Goal: Information Seeking & Learning: Learn about a topic

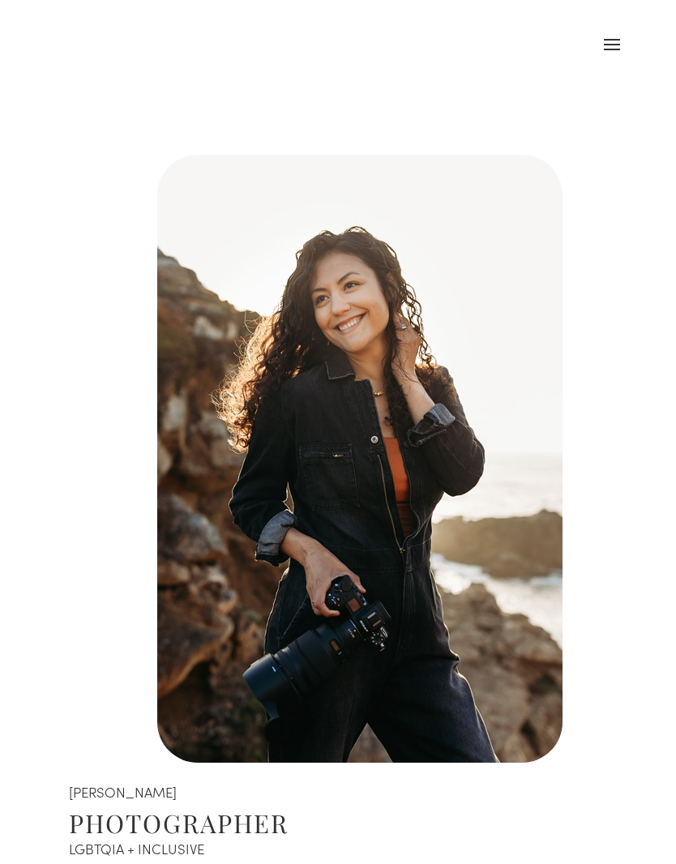
scroll to position [1, 0]
click at [622, 50] on span at bounding box center [612, 55] width 26 height 45
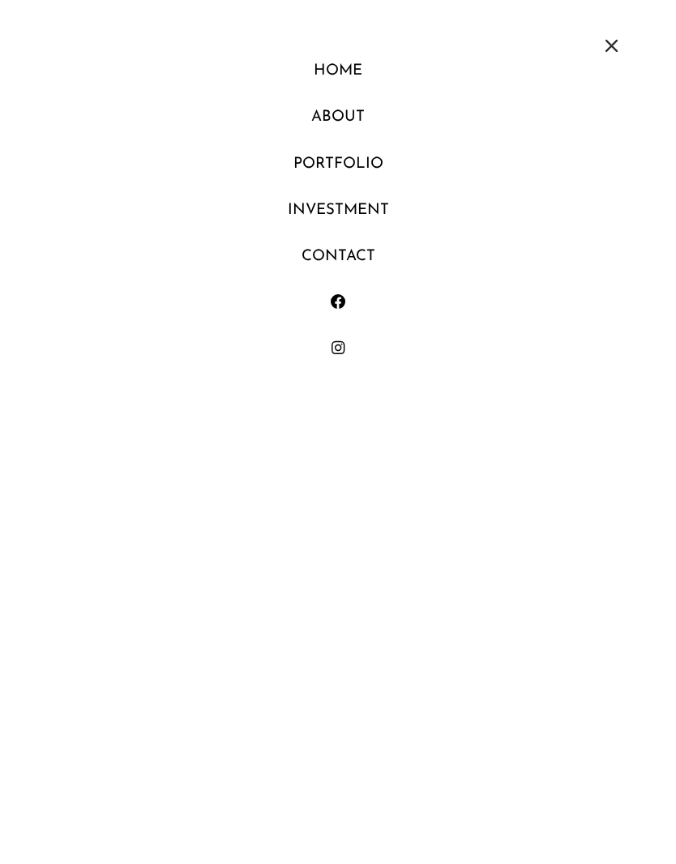
click at [361, 169] on link "Portfolio" at bounding box center [338, 159] width 609 height 46
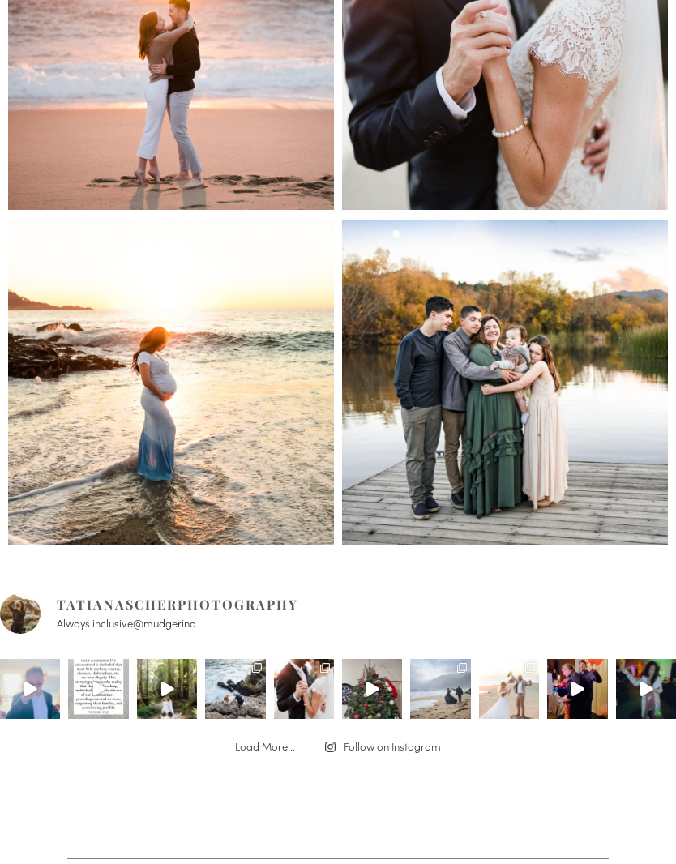
scroll to position [465, 0]
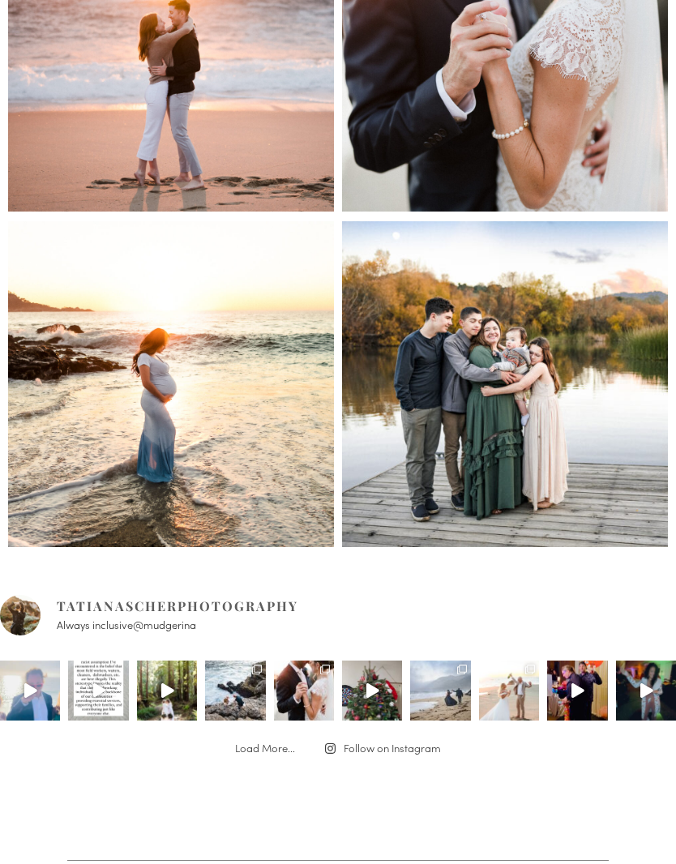
click at [160, 370] on link "Maternity" at bounding box center [169, 369] width 94 height 18
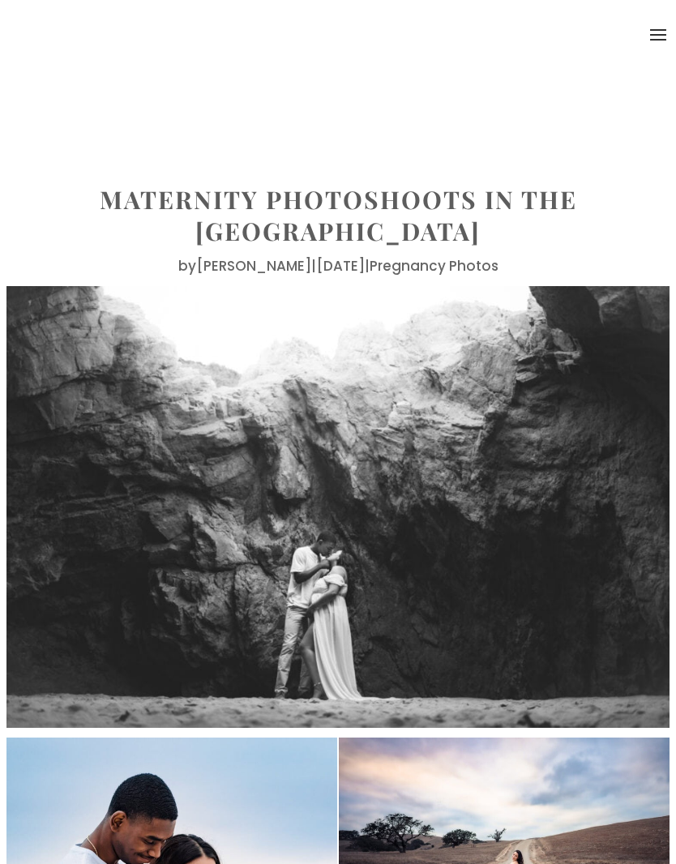
click at [648, 41] on span at bounding box center [658, 34] width 26 height 26
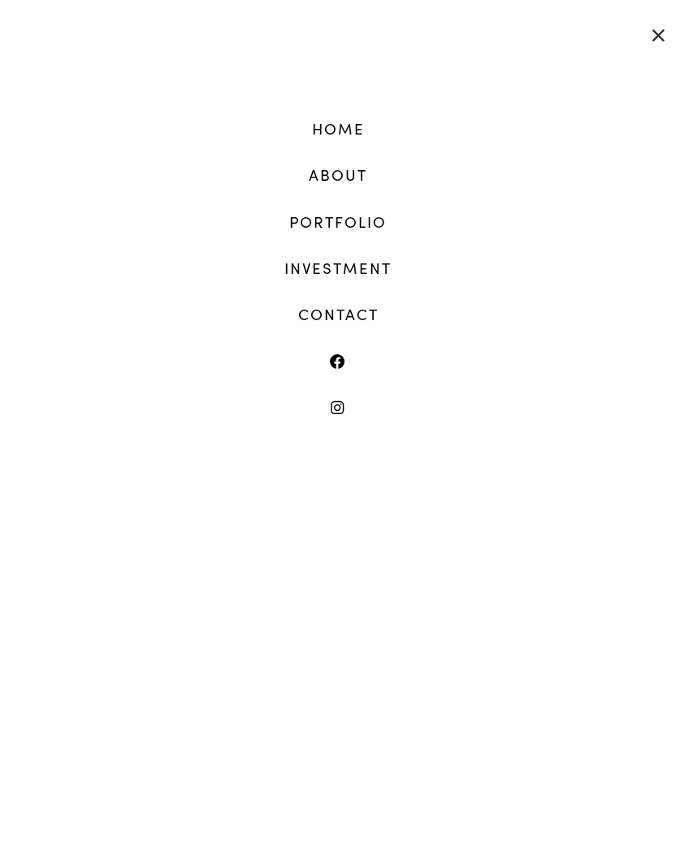
click at [361, 285] on link "Contact" at bounding box center [338, 308] width 609 height 46
click at [387, 268] on link "Investment" at bounding box center [338, 262] width 609 height 46
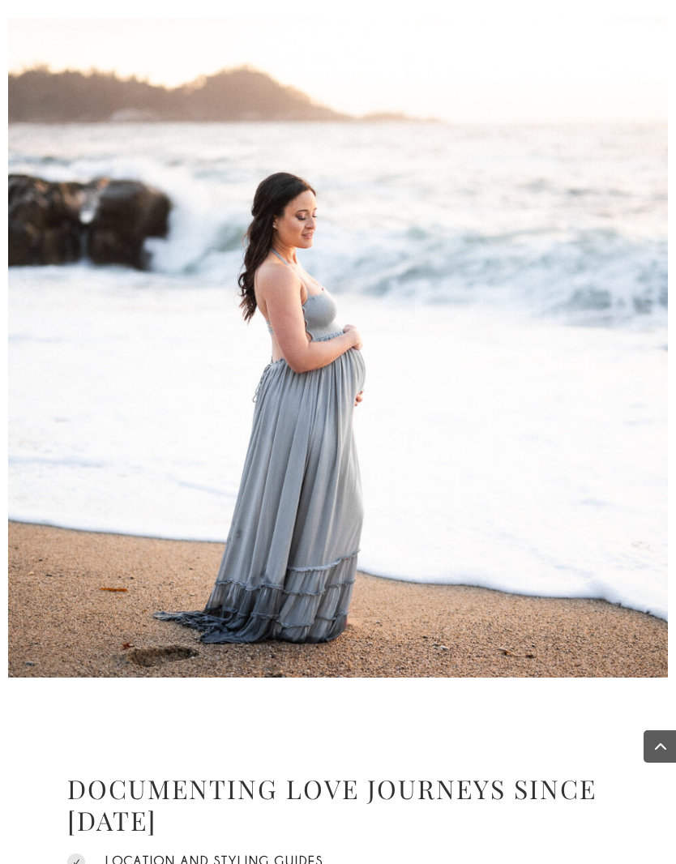
scroll to position [2382, 0]
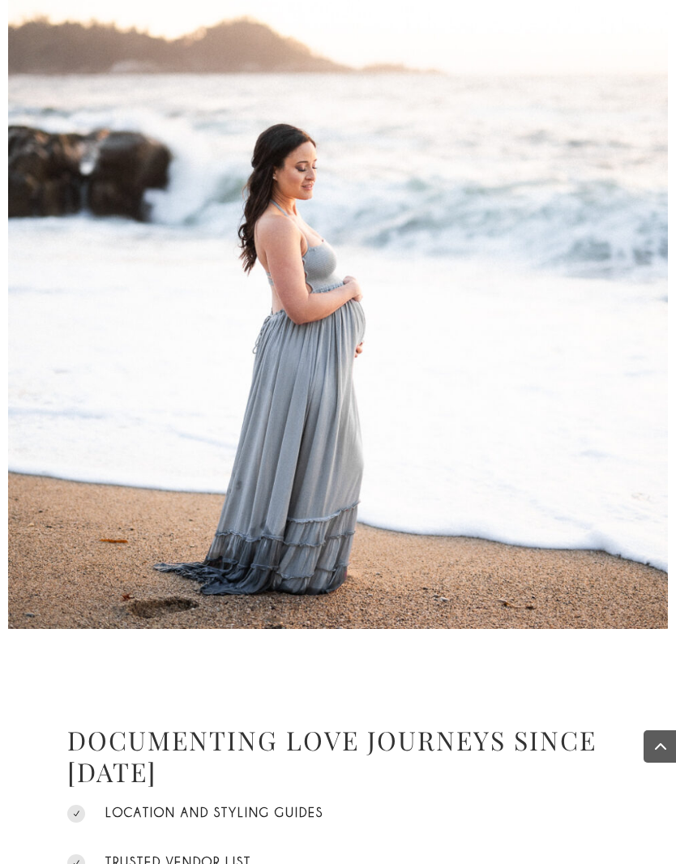
click at [390, 273] on link "MATERNITY" at bounding box center [338, 268] width 151 height 32
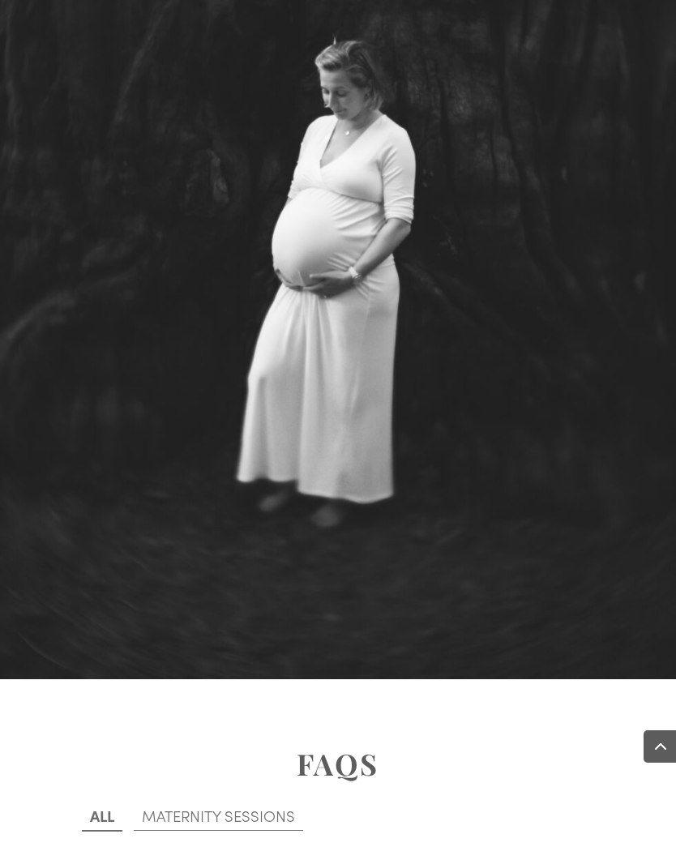
scroll to position [5617, 0]
